Goal: Task Accomplishment & Management: Manage account settings

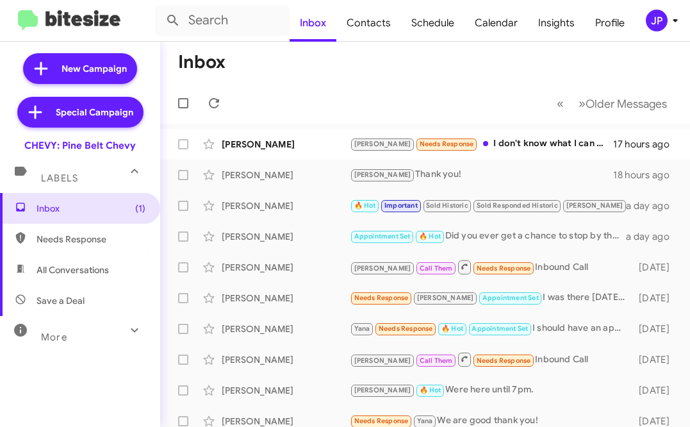
click at [648, 31] on span "JP" at bounding box center [664, 21] width 38 height 22
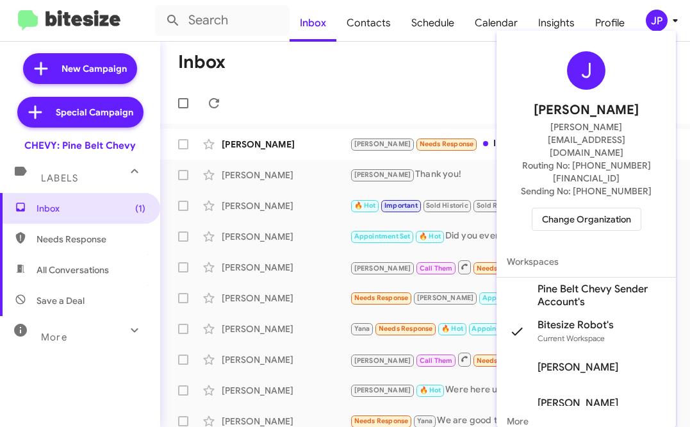
click at [598, 208] on span "Change Organization" at bounding box center [586, 219] width 89 height 22
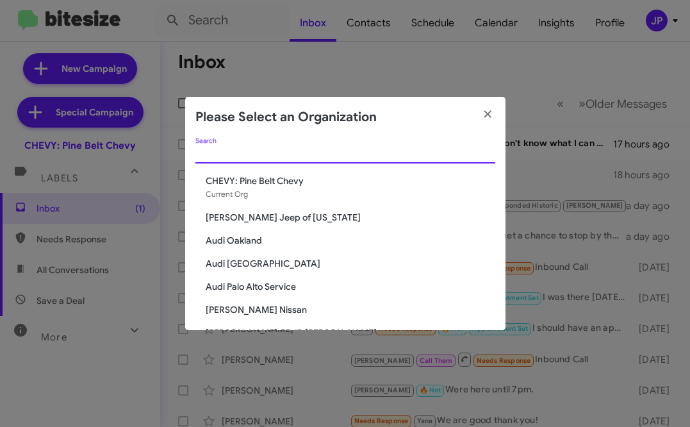
click at [438, 155] on input "Search" at bounding box center [345, 154] width 300 height 10
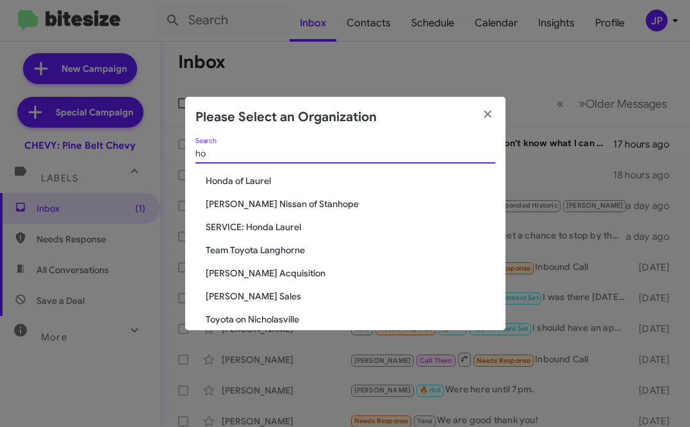
type input "h"
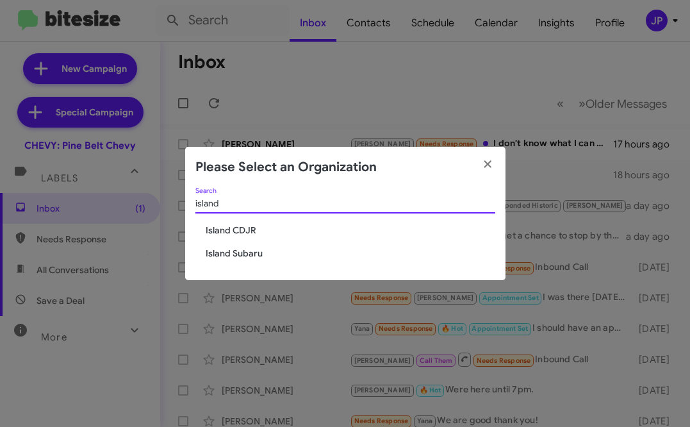
type input "island"
click at [238, 229] on span "Island CDJR" at bounding box center [351, 230] width 290 height 13
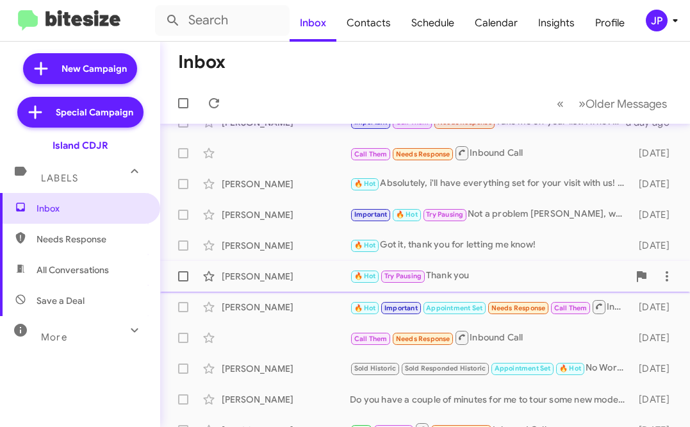
scroll to position [19, 0]
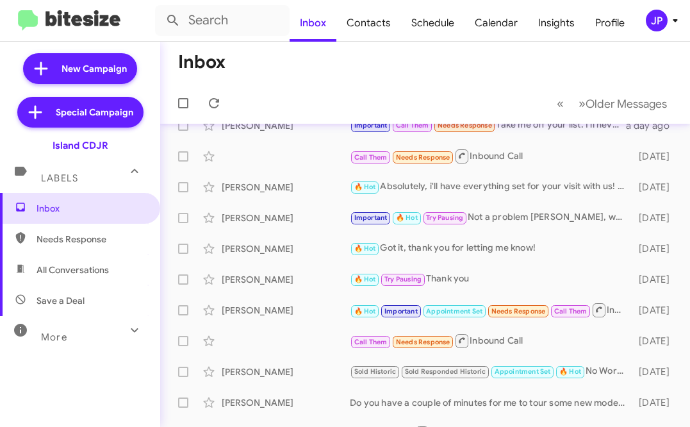
click at [654, 29] on div "JP" at bounding box center [657, 21] width 22 height 22
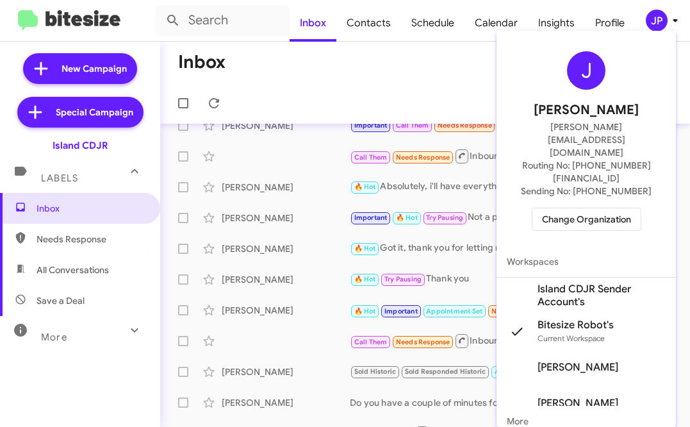
click at [595, 208] on span "Change Organization" at bounding box center [586, 219] width 89 height 22
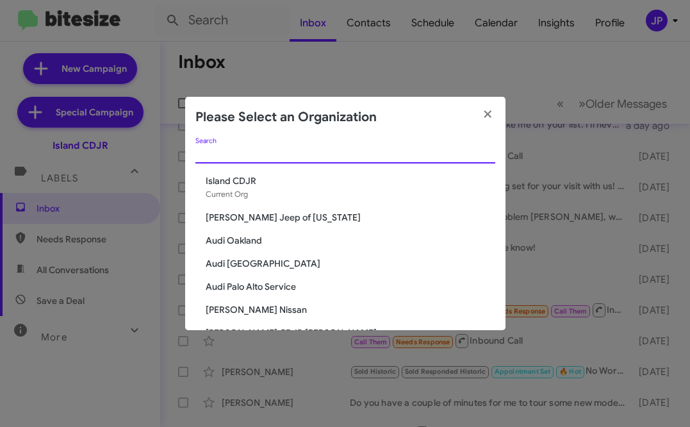
click at [403, 157] on input "Search" at bounding box center [345, 154] width 300 height 10
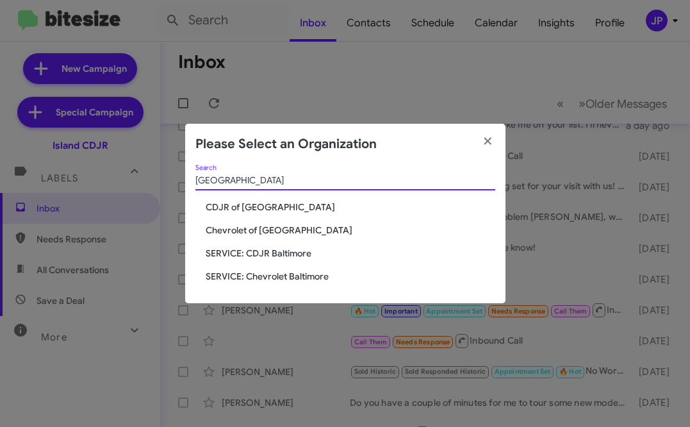
type input "Baltimore"
click at [290, 258] on span "SERVICE: CDJR Baltimore" at bounding box center [351, 253] width 290 height 13
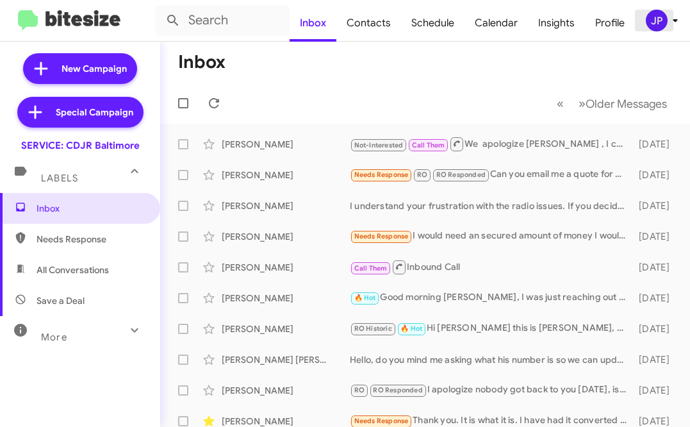
click at [664, 22] on div "JP" at bounding box center [657, 21] width 22 height 22
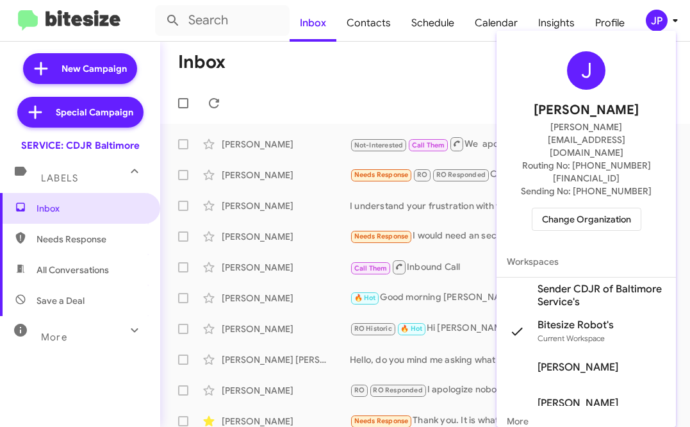
click at [598, 208] on span "Change Organization" at bounding box center [586, 219] width 89 height 22
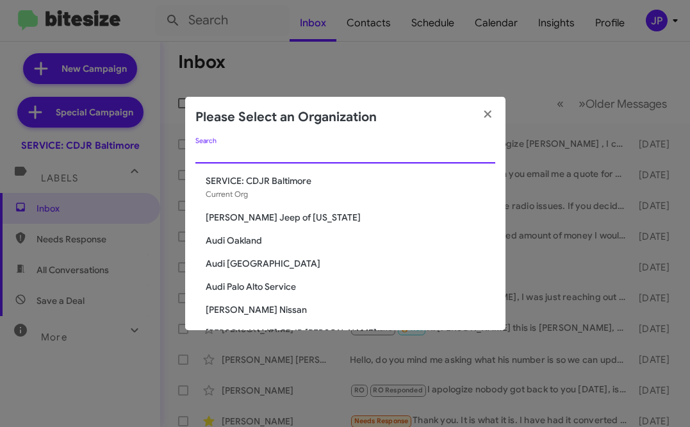
click at [452, 150] on input "Search" at bounding box center [345, 154] width 300 height 10
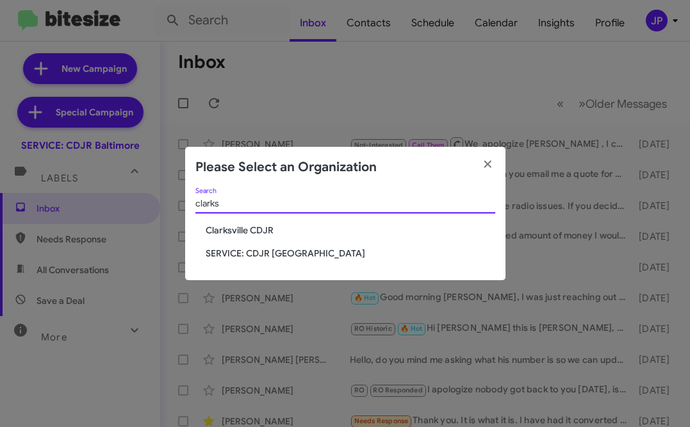
type input "clarks"
click at [260, 223] on div "clarks Search" at bounding box center [345, 206] width 300 height 37
click at [261, 256] on span "SERVICE: CDJR [GEOGRAPHIC_DATA]" at bounding box center [351, 253] width 290 height 13
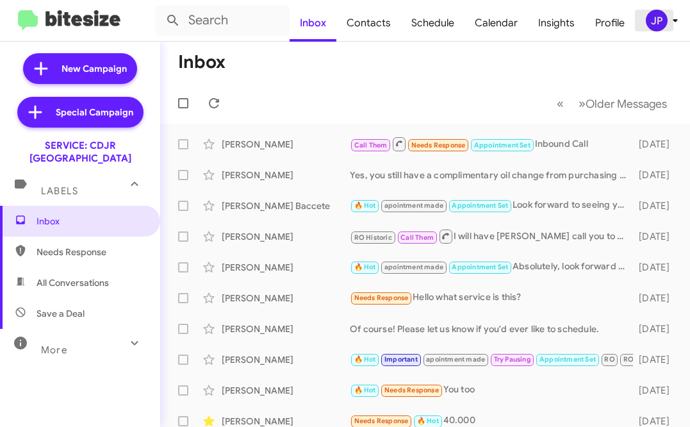
click at [658, 20] on div "JP" at bounding box center [657, 21] width 22 height 22
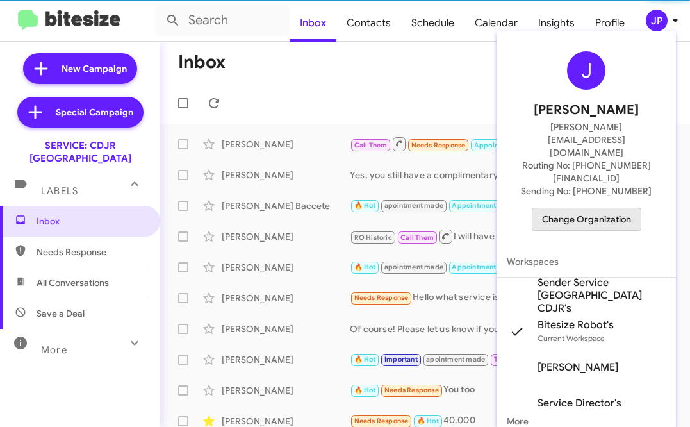
click at [587, 208] on span "Change Organization" at bounding box center [586, 219] width 89 height 22
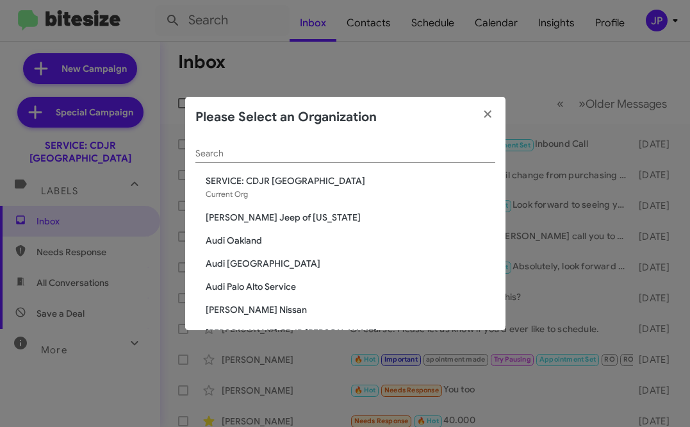
click at [393, 165] on div "Search" at bounding box center [345, 156] width 300 height 37
click at [394, 156] on input "Search" at bounding box center [345, 154] width 300 height 10
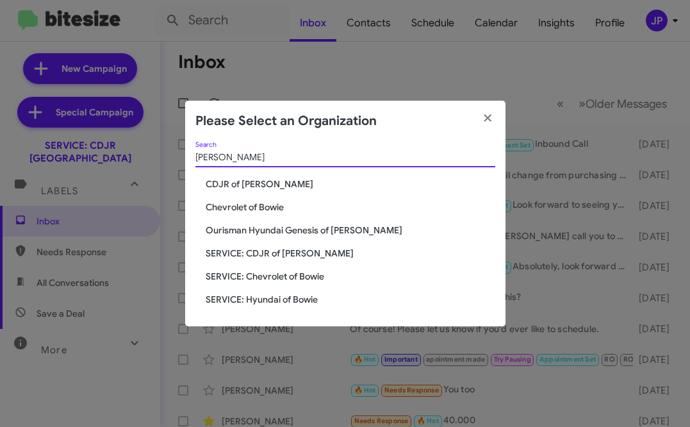
type input "Bowie"
click at [311, 251] on span "SERVICE: CDJR of [PERSON_NAME]" at bounding box center [351, 253] width 290 height 13
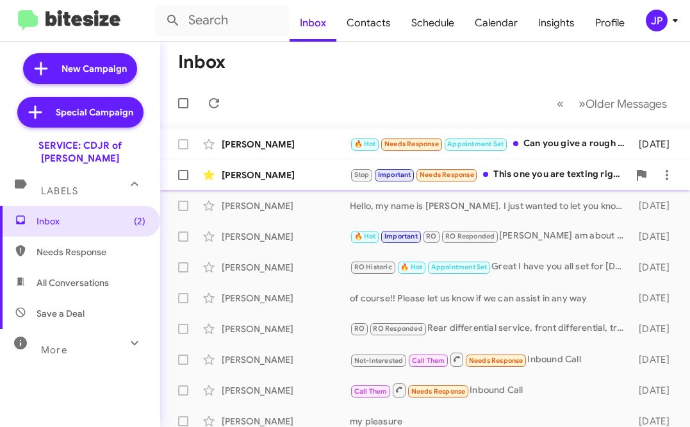
click at [311, 179] on div "George Segredo" at bounding box center [286, 174] width 128 height 13
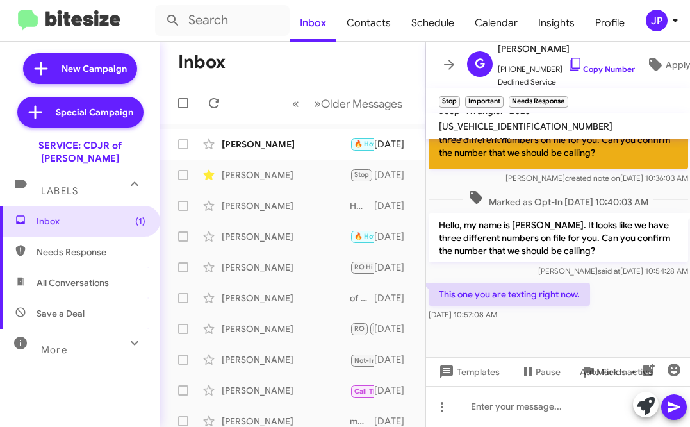
scroll to position [825, 0]
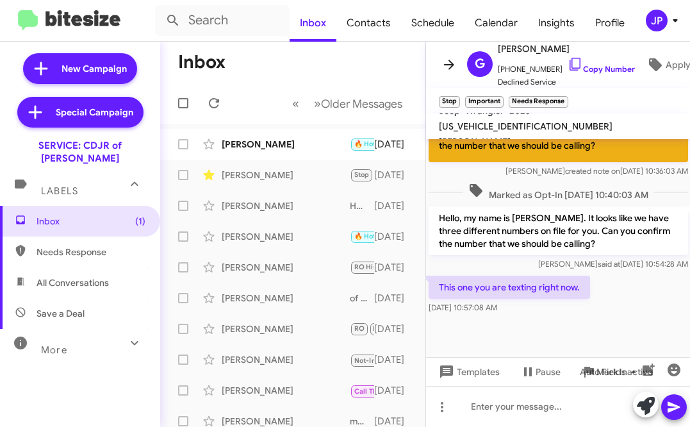
click at [449, 59] on icon at bounding box center [448, 64] width 15 height 15
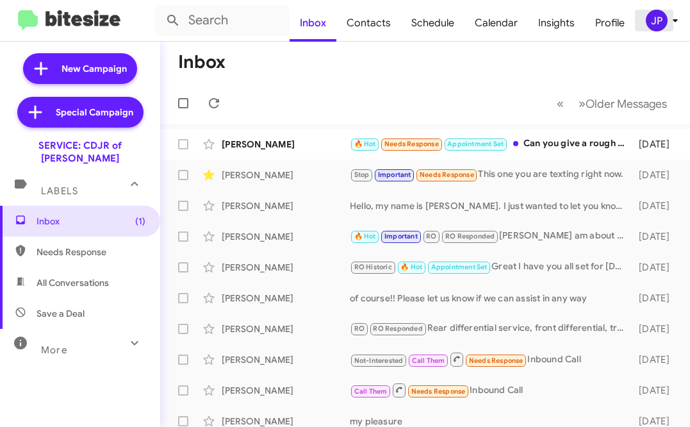
click at [659, 29] on div "JP" at bounding box center [657, 21] width 22 height 22
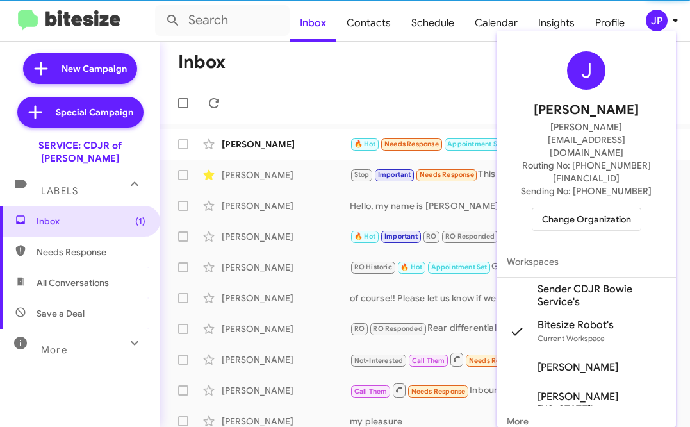
click at [623, 208] on span "Change Organization" at bounding box center [586, 219] width 89 height 22
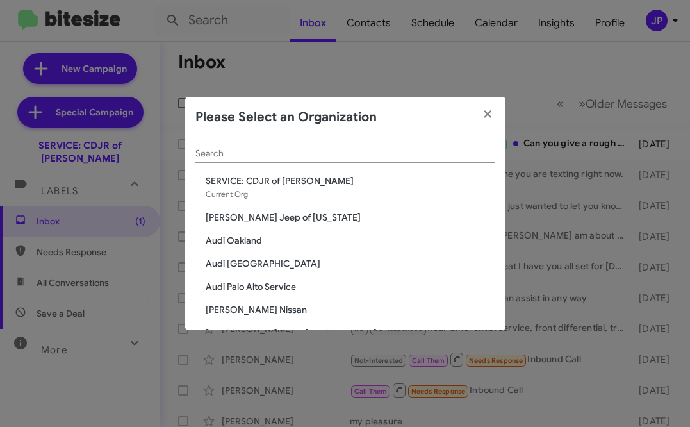
click at [433, 160] on div "Search" at bounding box center [345, 150] width 300 height 25
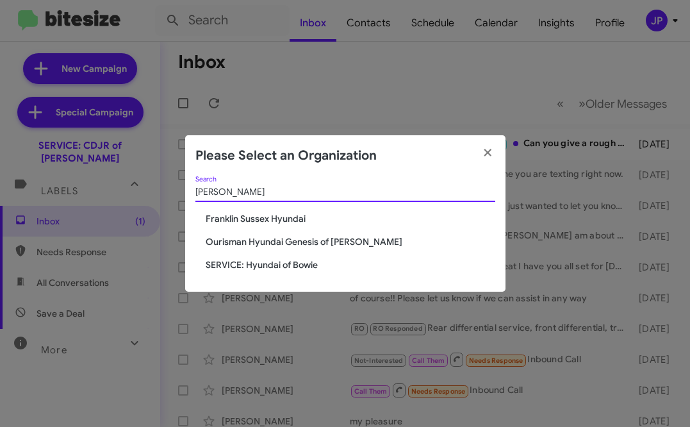
type input "hyunda"
click at [311, 264] on span "SERVICE: Hyundai of Bowie" at bounding box center [351, 264] width 290 height 13
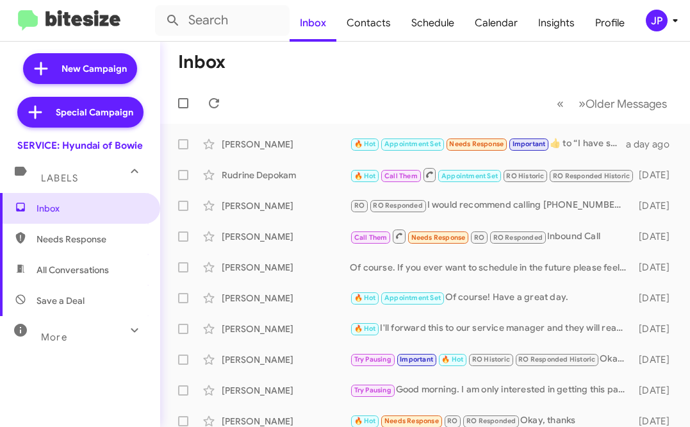
click at [675, 22] on icon at bounding box center [675, 20] width 15 height 15
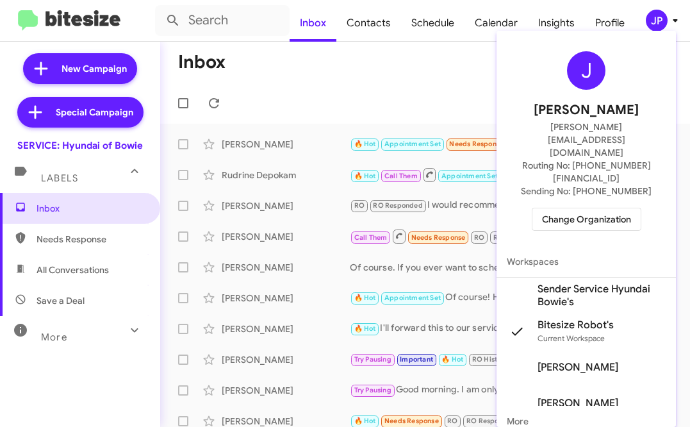
click at [605, 208] on span "Change Organization" at bounding box center [586, 219] width 89 height 22
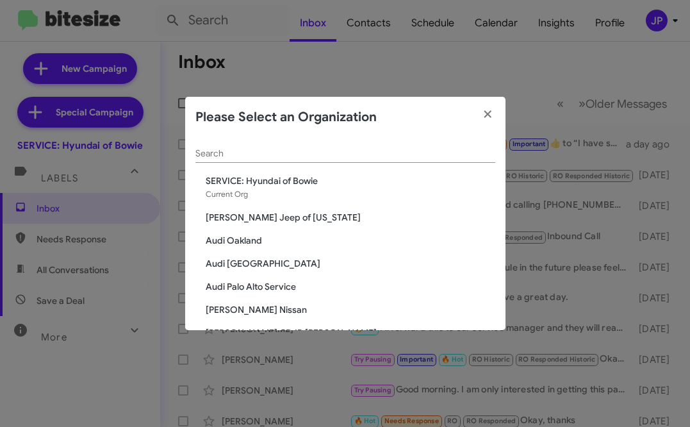
click at [416, 156] on input "Search" at bounding box center [345, 154] width 300 height 10
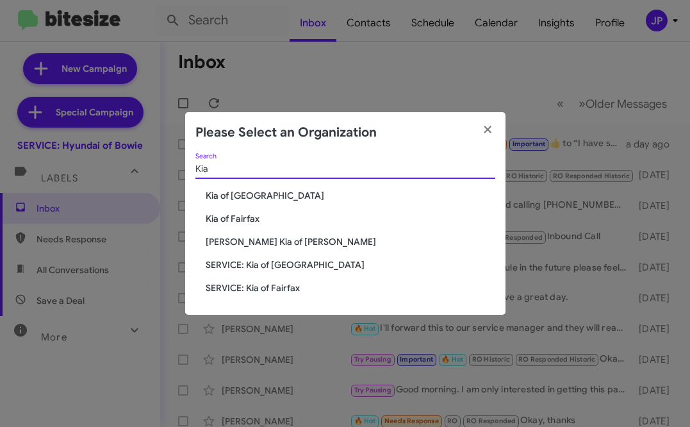
type input "Kia"
click at [276, 200] on span "Kia of [GEOGRAPHIC_DATA]" at bounding box center [351, 195] width 290 height 13
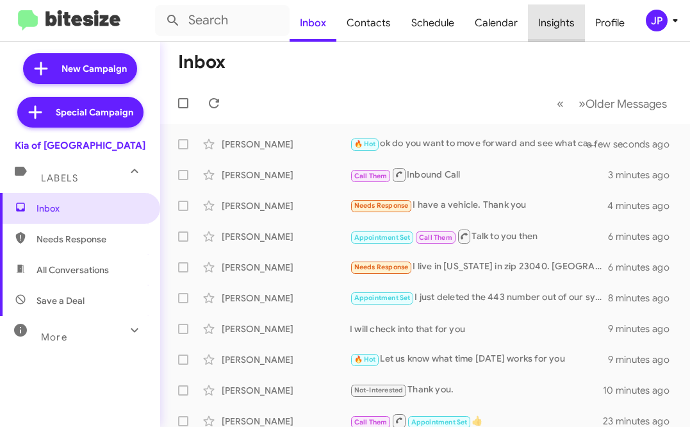
click at [578, 15] on span "Insights" at bounding box center [556, 22] width 57 height 37
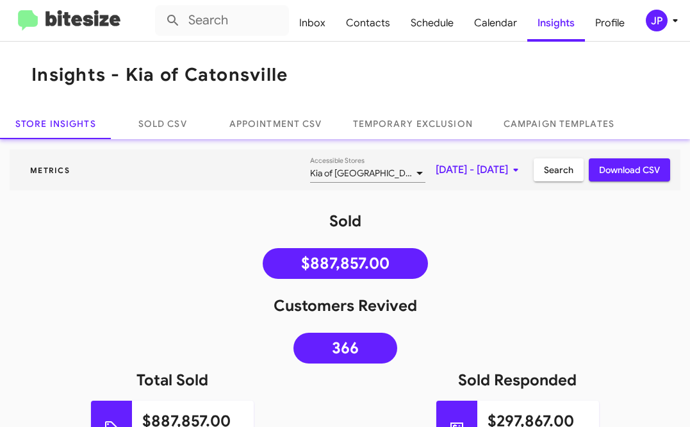
click at [64, 29] on img at bounding box center [69, 20] width 102 height 21
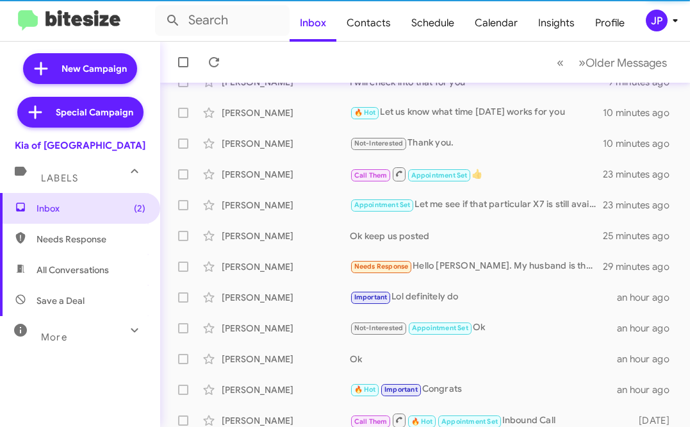
scroll to position [247, 0]
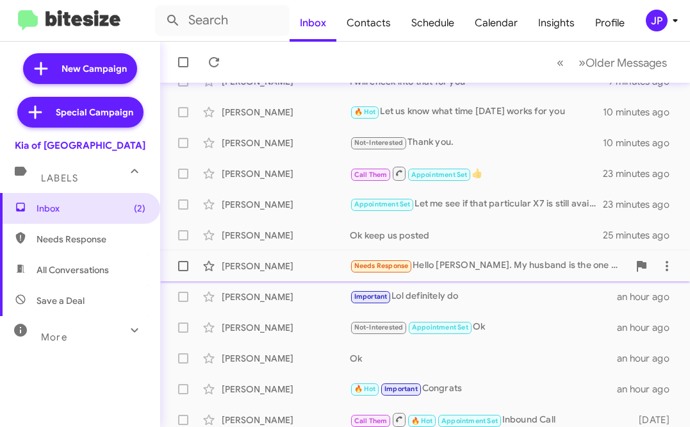
click at [297, 269] on div "[PERSON_NAME]" at bounding box center [286, 265] width 128 height 13
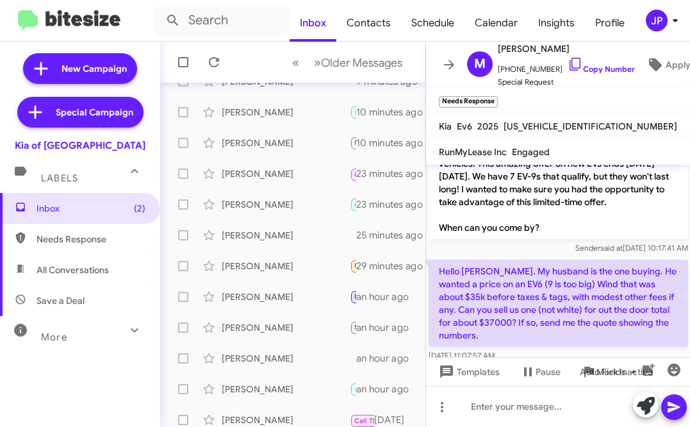
scroll to position [81, 0]
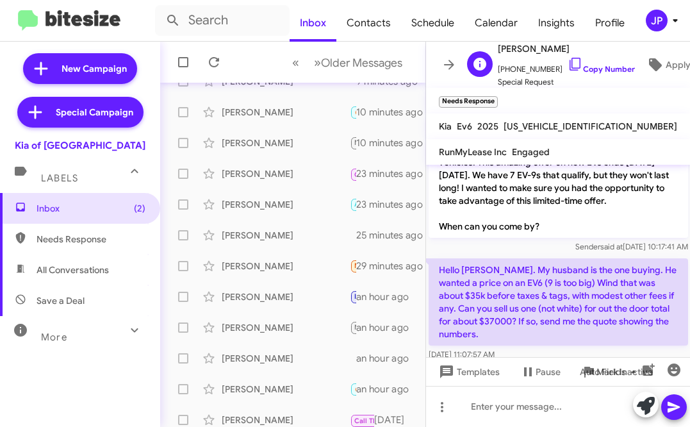
drag, startPoint x: 609, startPoint y: 49, endPoint x: 500, endPoint y: 45, distance: 108.3
click at [500, 45] on span "[PERSON_NAME]" at bounding box center [566, 48] width 137 height 15
copy span "[PERSON_NAME]"
